Goal: Transaction & Acquisition: Obtain resource

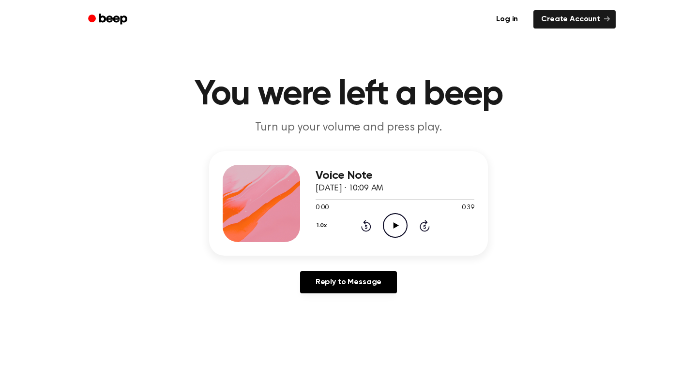
click at [402, 220] on icon "Play Audio" at bounding box center [395, 225] width 25 height 25
click at [511, 19] on link "Log in" at bounding box center [506, 19] width 41 height 22
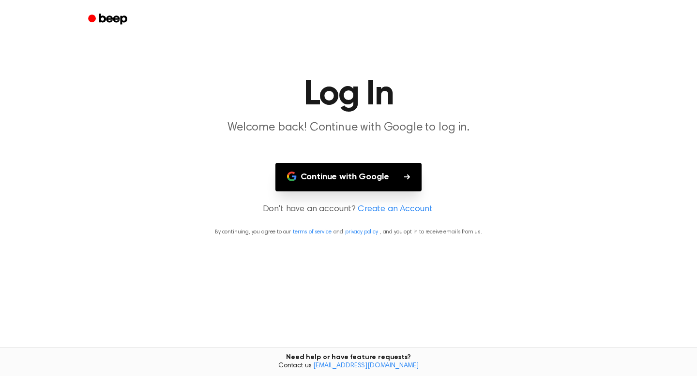
click at [358, 171] on button "Continue with Google" at bounding box center [348, 177] width 147 height 29
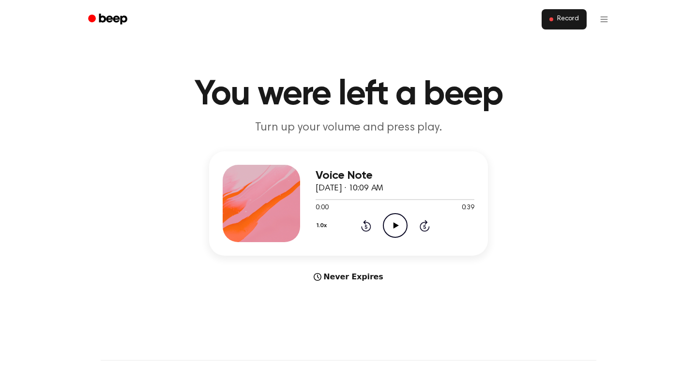
click at [571, 10] on button "Record" at bounding box center [563, 19] width 45 height 20
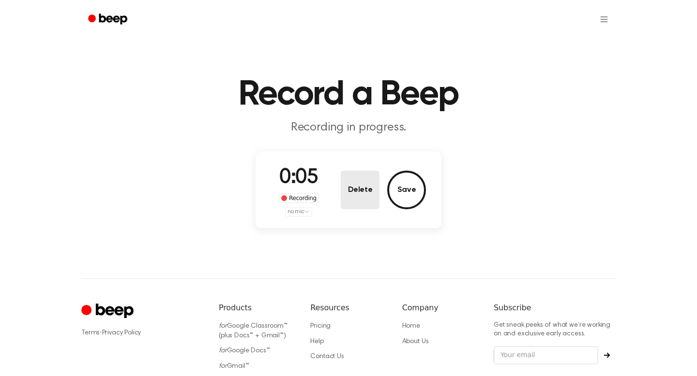
click at [360, 191] on button "Delete" at bounding box center [360, 190] width 39 height 39
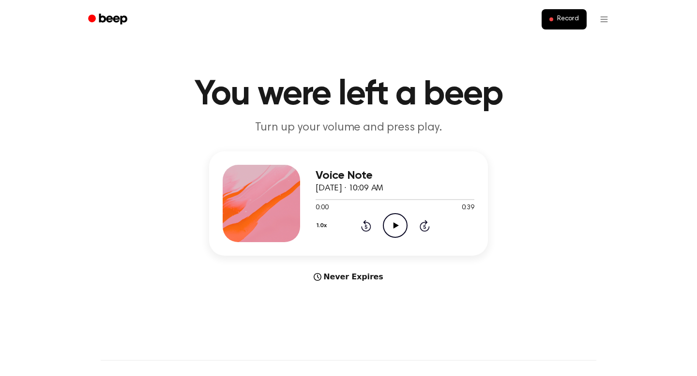
click at [390, 224] on icon "Play Audio" at bounding box center [395, 225] width 25 height 25
click at [391, 228] on icon "Pause Audio" at bounding box center [395, 225] width 25 height 25
click at [391, 228] on icon "Play Audio" at bounding box center [395, 225] width 25 height 25
click at [396, 226] on icon at bounding box center [395, 226] width 4 height 6
